Goal: Information Seeking & Learning: Learn about a topic

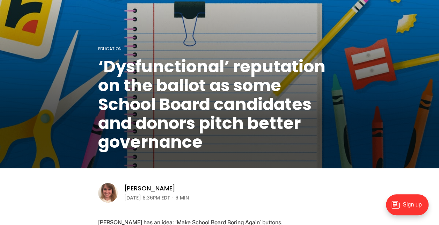
scroll to position [175, 0]
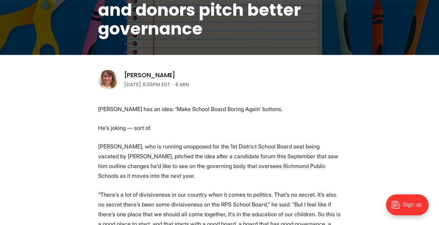
click at [177, 112] on p "[PERSON_NAME] has an idea: ‘Make School Board Boring Again’ buttons." at bounding box center [219, 109] width 243 height 10
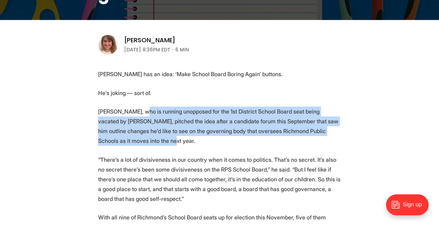
drag, startPoint x: 137, startPoint y: 112, endPoint x: 320, endPoint y: 136, distance: 185.3
click at [320, 136] on p "[PERSON_NAME], who is running unopposed for the 1st District School Board seat …" at bounding box center [219, 125] width 243 height 39
click at [137, 126] on p "[PERSON_NAME], who is running unopposed for the 1st District School Board seat …" at bounding box center [219, 125] width 243 height 39
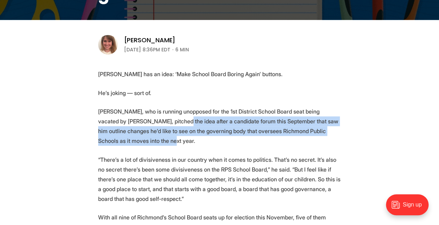
drag, startPoint x: 154, startPoint y: 123, endPoint x: 295, endPoint y: 141, distance: 142.5
click at [295, 141] on p "[PERSON_NAME], who is running unopposed for the 1st District School Board seat …" at bounding box center [219, 125] width 243 height 39
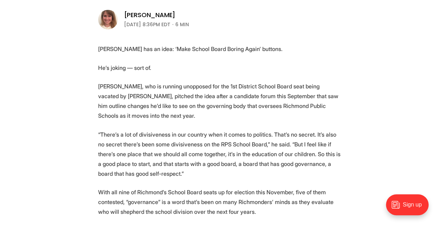
scroll to position [279, 0]
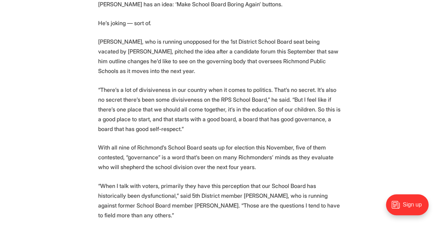
drag, startPoint x: 106, startPoint y: 88, endPoint x: 270, endPoint y: 130, distance: 169.0
click at [270, 130] on p "“There’s a lot of divisiveness in our country when it comes to politics. That’s…" at bounding box center [219, 109] width 243 height 49
click at [275, 129] on p "“There’s a lot of divisiveness in our country when it comes to politics. That’s…" at bounding box center [219, 109] width 243 height 49
drag, startPoint x: 200, startPoint y: 110, endPoint x: 317, endPoint y: 130, distance: 118.4
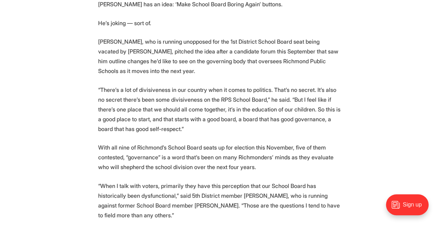
click at [317, 130] on p "“There’s a lot of divisiveness in our country when it comes to politics. That’s…" at bounding box center [219, 109] width 243 height 49
drag, startPoint x: 317, startPoint y: 130, endPoint x: 207, endPoint y: 127, distance: 110.4
click at [207, 127] on p "“There’s a lot of divisiveness in our country when it comes to politics. That’s…" at bounding box center [219, 109] width 243 height 49
drag, startPoint x: 149, startPoint y: 121, endPoint x: 223, endPoint y: 124, distance: 74.8
click at [223, 124] on p "“There’s a lot of divisiveness in our country when it comes to politics. That’s…" at bounding box center [219, 109] width 243 height 49
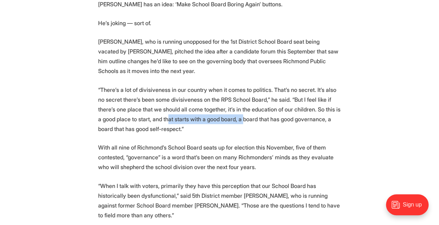
click at [223, 124] on p "“There’s a lot of divisiveness in our country when it comes to politics. That’s…" at bounding box center [219, 109] width 243 height 49
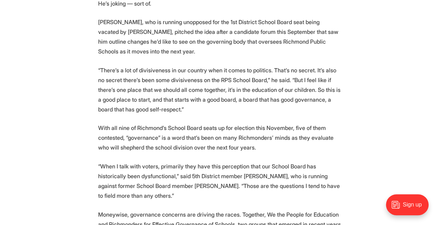
scroll to position [314, 0]
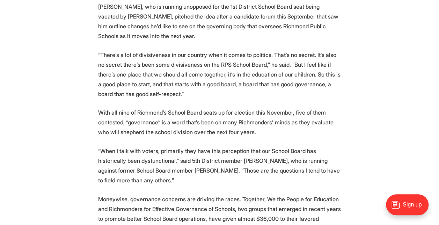
drag, startPoint x: 98, startPoint y: 112, endPoint x: 284, endPoint y: 134, distance: 187.0
click at [284, 134] on p "With all nine of Richmond’s School Board seats up for election this November, f…" at bounding box center [219, 122] width 243 height 29
drag, startPoint x: 284, startPoint y: 134, endPoint x: 244, endPoint y: 131, distance: 40.6
click at [244, 131] on p "With all nine of Richmond’s School Board seats up for election this November, f…" at bounding box center [219, 122] width 243 height 29
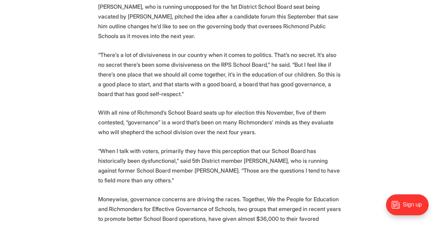
drag, startPoint x: 211, startPoint y: 109, endPoint x: 311, endPoint y: 139, distance: 105.5
drag, startPoint x: 311, startPoint y: 139, endPoint x: 293, endPoint y: 138, distance: 18.2
click at [241, 135] on p "With all nine of Richmond’s School Board seats up for election this November, f…" at bounding box center [219, 122] width 243 height 29
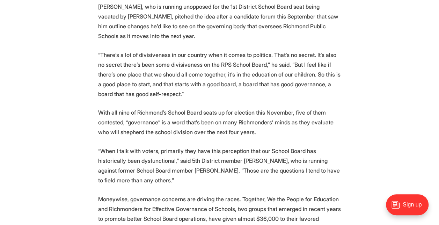
drag, startPoint x: 127, startPoint y: 122, endPoint x: 267, endPoint y: 130, distance: 140.6
click at [267, 130] on p "With all nine of Richmond’s School Board seats up for election this November, f…" at bounding box center [219, 122] width 243 height 29
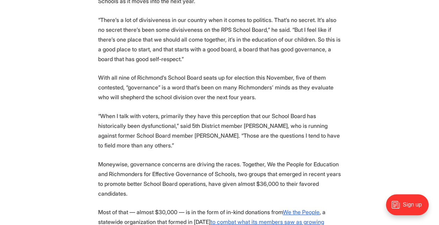
drag, startPoint x: 102, startPoint y: 116, endPoint x: 181, endPoint y: 141, distance: 83.6
click at [181, 141] on p "“When I talk with voters, primarily they have this perception that our School B…" at bounding box center [219, 130] width 243 height 39
drag, startPoint x: 181, startPoint y: 141, endPoint x: 191, endPoint y: 141, distance: 9.8
click at [191, 141] on p "“When I talk with voters, primarily they have this perception that our School B…" at bounding box center [219, 130] width 243 height 39
click at [217, 116] on p "“When I talk with voters, primarily they have this perception that our School B…" at bounding box center [219, 130] width 243 height 39
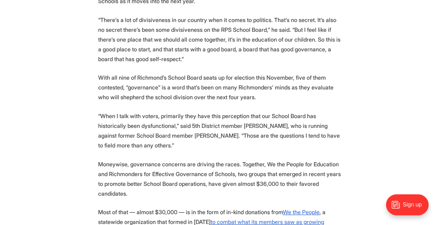
drag, startPoint x: 279, startPoint y: 123, endPoint x: 355, endPoint y: 154, distance: 82.5
click at [355, 154] on section "[PERSON_NAME] has an idea: ‘Make School Board Boring Again’ buttons. He’s jokin…" at bounding box center [219, 229] width 439 height 600
click at [279, 148] on p "“When I talk with voters, primarily they have this perception that our School B…" at bounding box center [219, 130] width 243 height 39
drag, startPoint x: 147, startPoint y: 158, endPoint x: 302, endPoint y: 192, distance: 158.3
click at [302, 192] on section "[PERSON_NAME] has an idea: ‘Make School Board Boring Again’ buttons. He’s jokin…" at bounding box center [219, 229] width 439 height 600
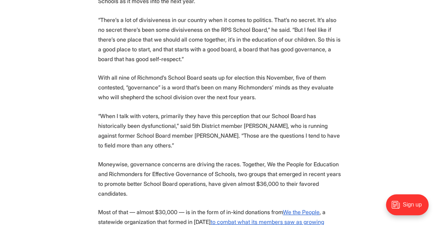
click at [300, 192] on p "Moneywise, governance concerns are driving the races. Together, We the People f…" at bounding box center [219, 178] width 243 height 39
click at [233, 162] on p "Moneywise, governance concerns are driving the races. Together, We the People f…" at bounding box center [219, 178] width 243 height 39
drag, startPoint x: 224, startPoint y: 162, endPoint x: 308, endPoint y: 190, distance: 88.6
click at [308, 190] on p "Moneywise, governance concerns are driving the races. Together, We the People f…" at bounding box center [219, 178] width 243 height 39
drag, startPoint x: 308, startPoint y: 190, endPoint x: 238, endPoint y: 187, distance: 70.3
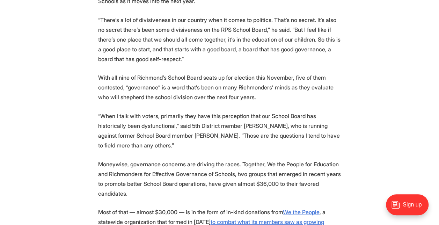
click at [238, 187] on p "Moneywise, governance concerns are driving the races. Together, We the People f…" at bounding box center [219, 178] width 243 height 39
drag, startPoint x: 236, startPoint y: 173, endPoint x: 330, endPoint y: 189, distance: 94.9
click at [330, 189] on p "Moneywise, governance concerns are driving the races. Together, We the People f…" at bounding box center [219, 178] width 243 height 39
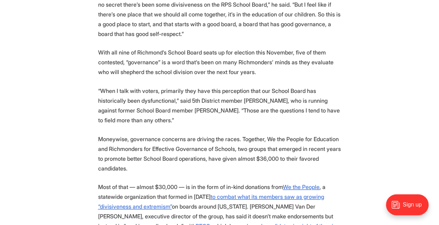
scroll to position [384, 0]
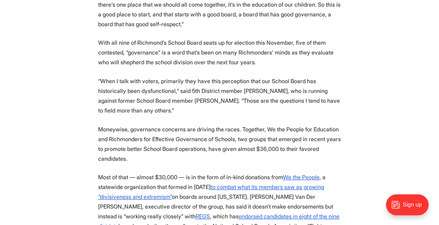
click at [213, 164] on section "[PERSON_NAME] has an idea: ‘Make School Board Boring Again’ buttons. He’s jokin…" at bounding box center [219, 195] width 439 height 600
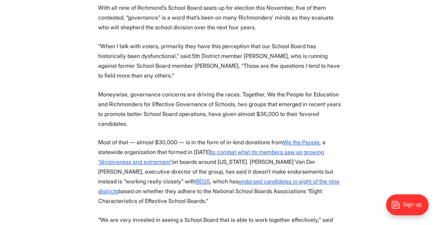
scroll to position [454, 0]
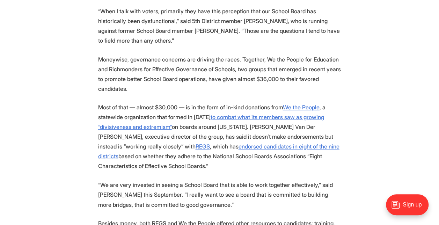
drag, startPoint x: 145, startPoint y: 134, endPoint x: 331, endPoint y: 159, distance: 187.7
click at [331, 159] on p "Most of that — almost $30,000 — is in the form of in-kind donations from We the…" at bounding box center [219, 136] width 243 height 68
click at [330, 159] on p "Most of that — almost $30,000 — is in the form of in-kind donations from We the…" at bounding box center [219, 136] width 243 height 68
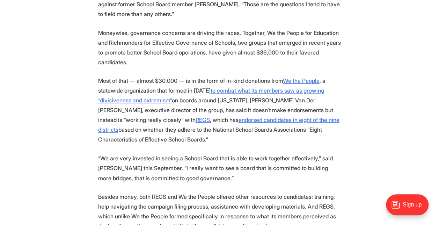
scroll to position [524, 0]
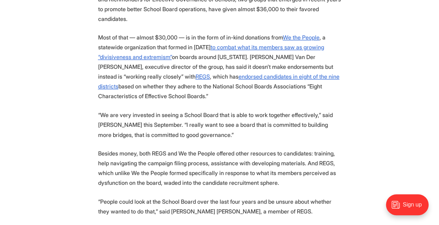
click at [147, 110] on p "“We are very invested in seeing a School Board that is able to work together ef…" at bounding box center [219, 124] width 243 height 29
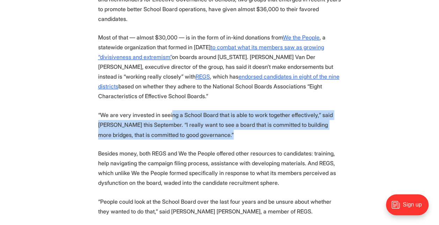
drag, startPoint x: 170, startPoint y: 108, endPoint x: 256, endPoint y: 124, distance: 87.3
click at [256, 124] on p "“We are very invested in seeing a School Board that is able to work together ef…" at bounding box center [219, 124] width 243 height 29
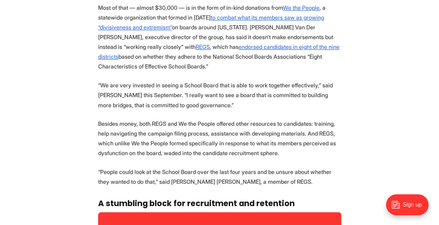
scroll to position [594, 0]
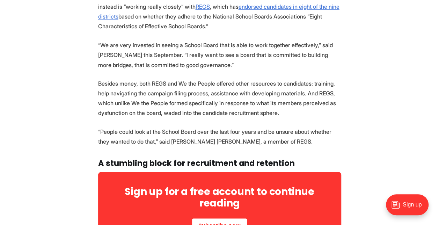
drag, startPoint x: 119, startPoint y: 76, endPoint x: 282, endPoint y: 100, distance: 164.4
click at [282, 100] on p "Besides money, both REGS and We the People offered other resources to candidate…" at bounding box center [219, 97] width 243 height 39
drag, startPoint x: 282, startPoint y: 100, endPoint x: 275, endPoint y: 98, distance: 7.5
click at [275, 98] on p "Besides money, both REGS and We the People offered other resources to candidate…" at bounding box center [219, 97] width 243 height 39
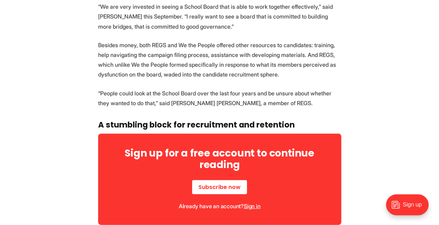
scroll to position [663, 0]
